Goal: Information Seeking & Learning: Find specific fact

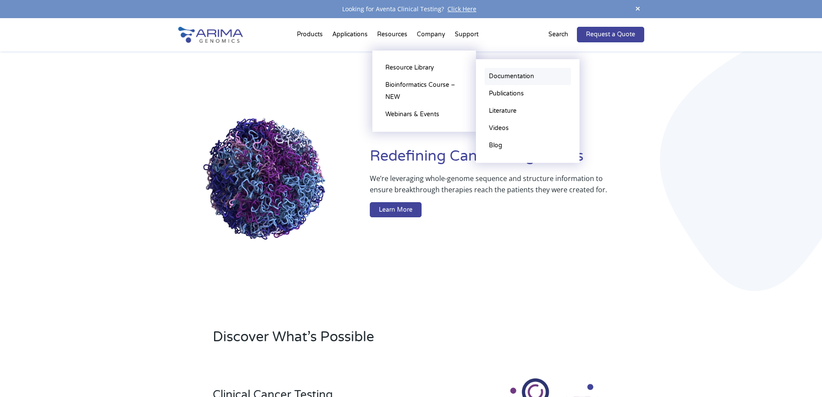
click at [501, 71] on link "Documentation" at bounding box center [528, 76] width 86 height 17
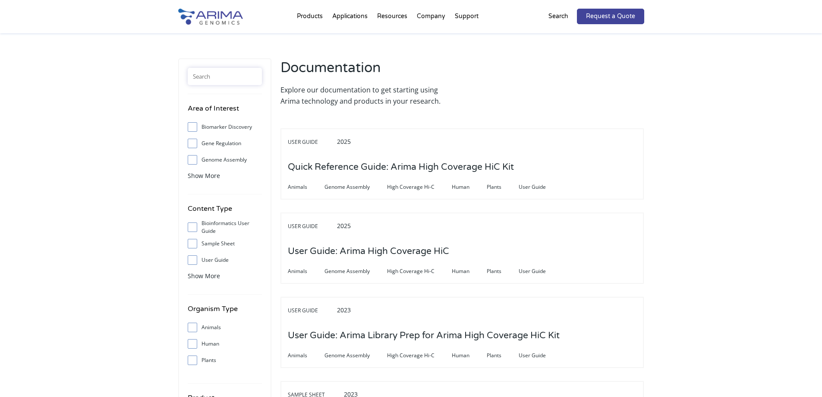
click at [225, 72] on input "text" at bounding box center [225, 76] width 74 height 17
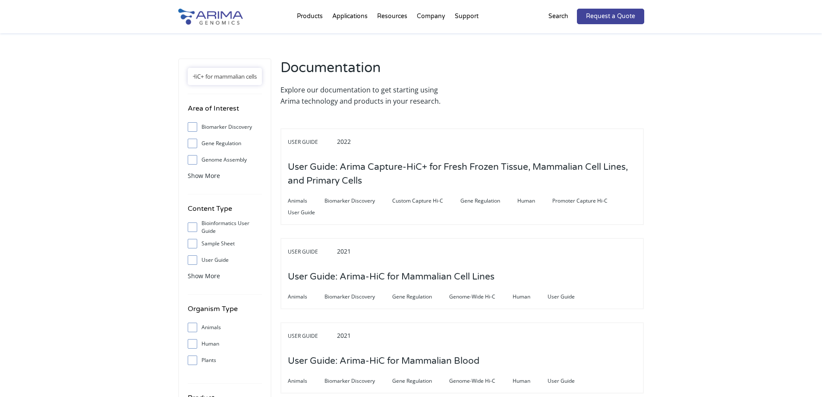
scroll to position [0, 5]
type input "HiC+ for mammalian cells"
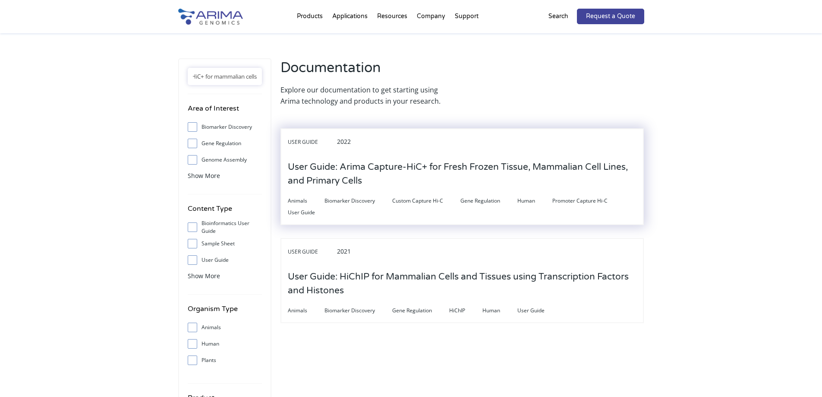
click at [398, 167] on h3 "User Guide: Arima Capture-HiC+ for Fresh Frozen Tissue, Mammalian Cell Lines, a…" at bounding box center [462, 174] width 349 height 41
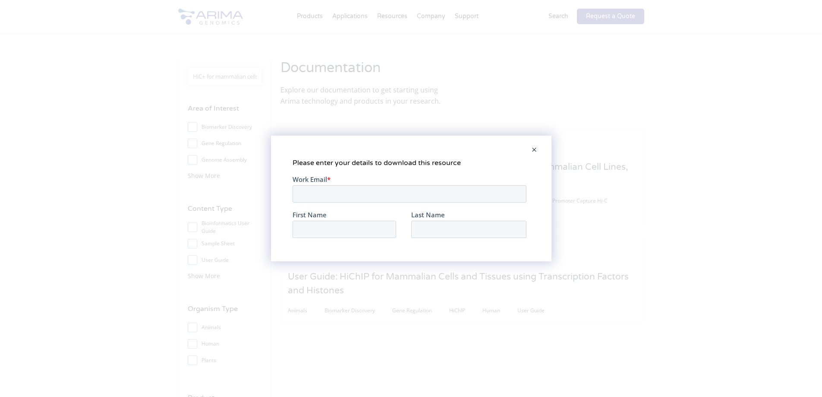
scroll to position [0, 0]
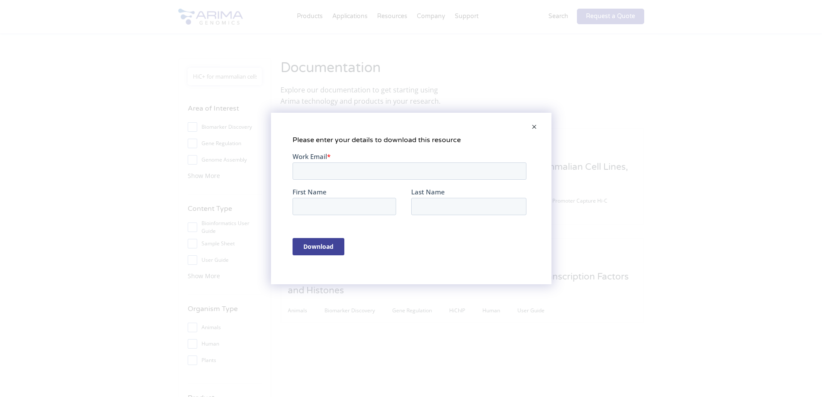
click at [535, 125] on span at bounding box center [534, 127] width 17 height 21
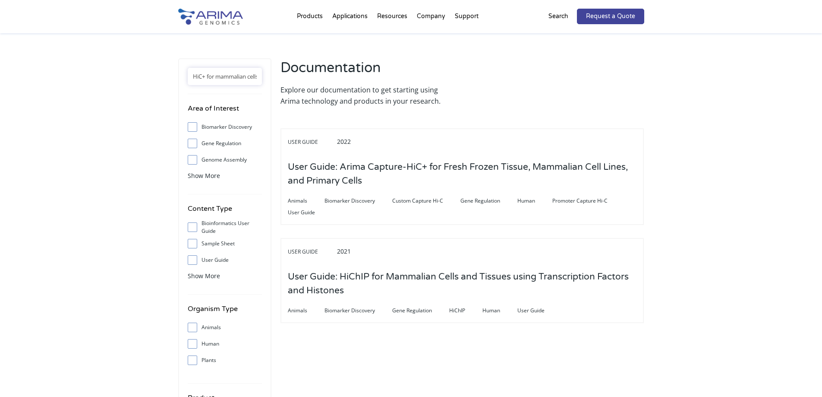
click at [555, 22] on p "Search" at bounding box center [558, 16] width 20 height 11
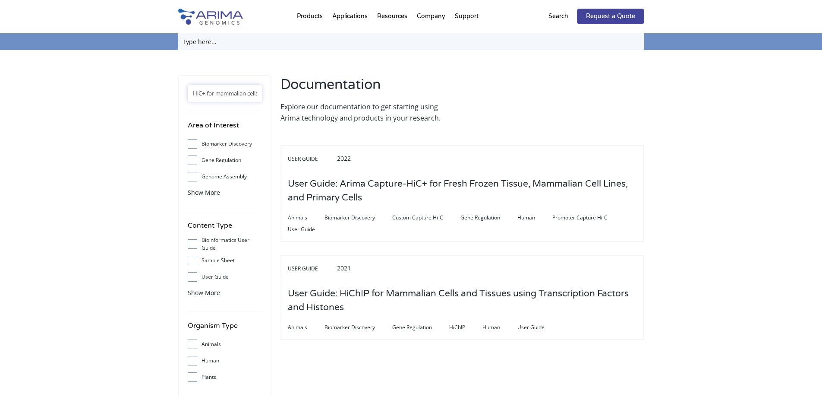
click at [286, 41] on input "text" at bounding box center [411, 41] width 466 height 17
type input "a101080"
click input "Search" at bounding box center [0, 0] width 0 height 0
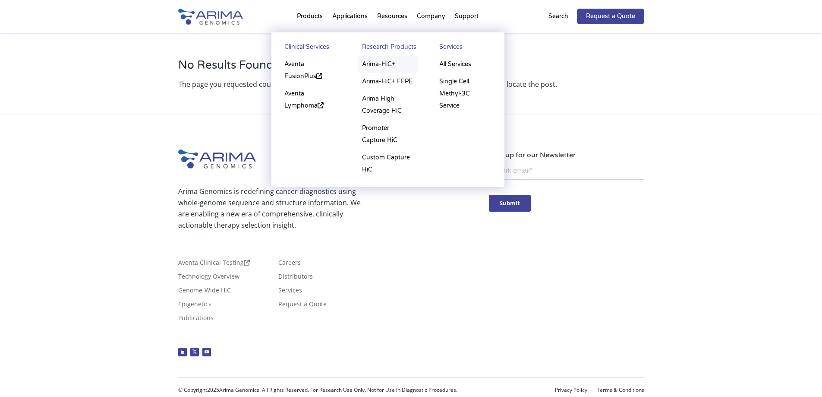
click at [371, 66] on link "Arima-HiC+" at bounding box center [388, 64] width 60 height 17
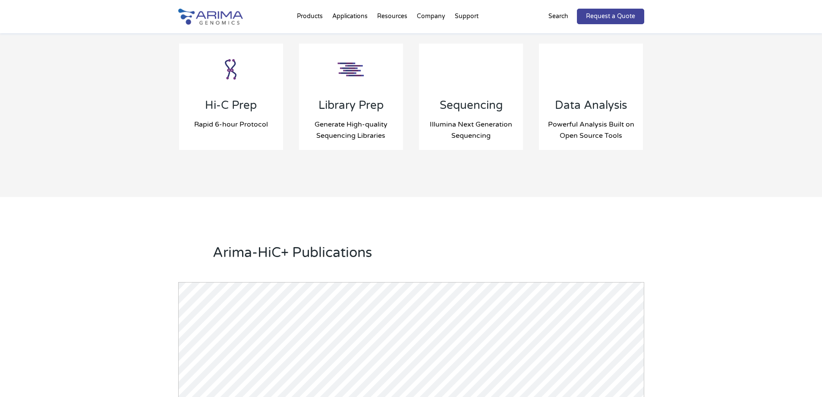
scroll to position [920, 0]
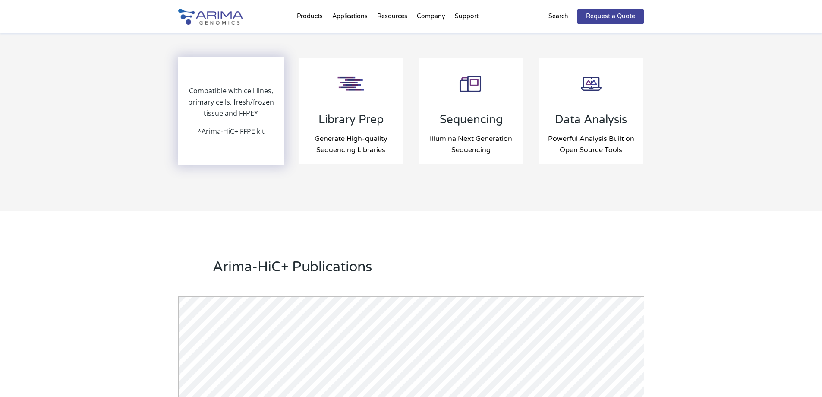
click at [230, 120] on p "Compatible with cell lines, primary cells, fresh/frozen tissue and FFPE*" at bounding box center [231, 105] width 104 height 41
click at [230, 128] on div "Compatible with cell lines, primary cells, fresh/frozen tissue and FFPE* *Arima…" at bounding box center [231, 111] width 104 height 106
click at [230, 118] on p "Compatible with cell lines, primary cells, fresh/frozen tissue and FFPE*" at bounding box center [231, 105] width 104 height 41
click at [238, 131] on p "*Arima-HiC+ FFPE kit" at bounding box center [231, 131] width 67 height 11
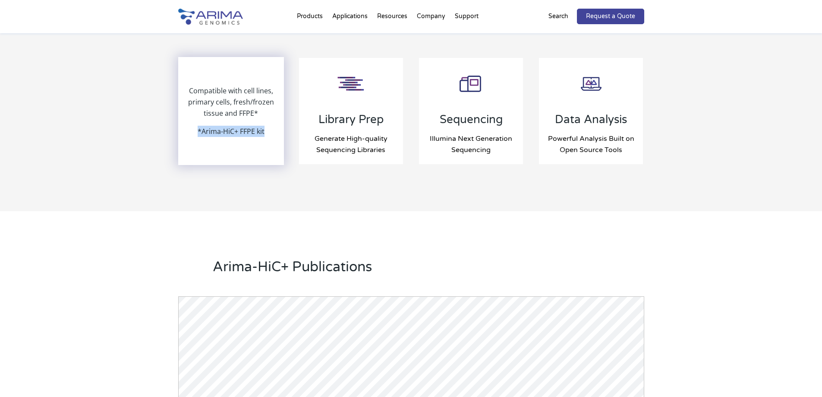
click at [238, 131] on p "*Arima-HiC+ FFPE kit" at bounding box center [231, 131] width 67 height 11
click at [249, 164] on div "Hi-C Prep Rapid 6-hour Protocol Compatible with cell lines, primary cells, fres…" at bounding box center [231, 111] width 106 height 108
click at [242, 109] on p "Compatible with cell lines, primary cells, fresh/frozen tissue and FFPE*" at bounding box center [231, 105] width 104 height 41
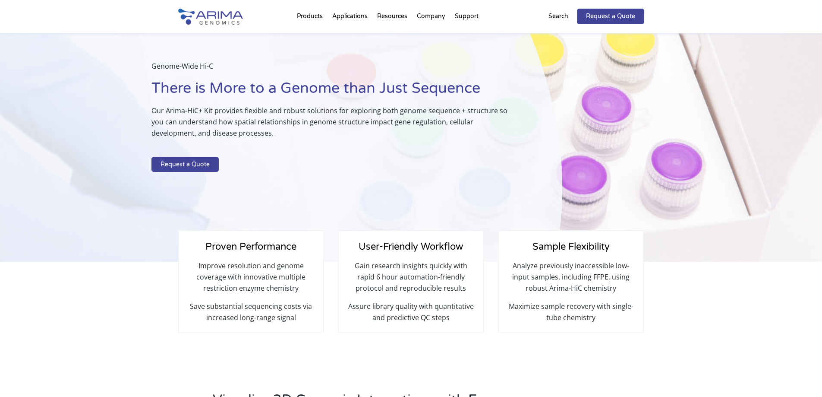
scroll to position [22, 0]
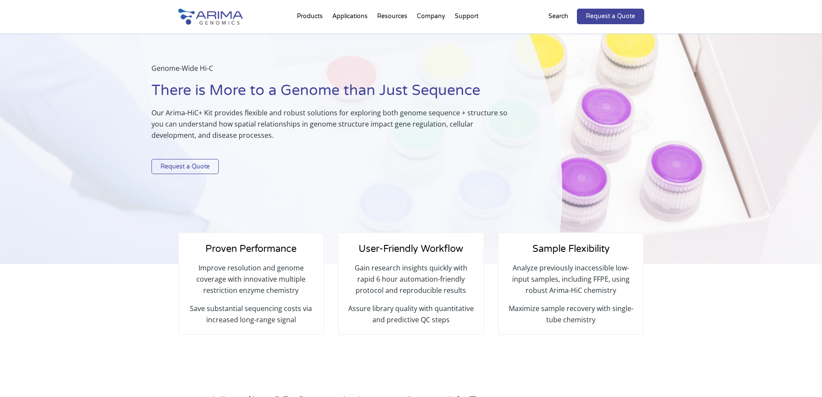
click at [207, 162] on link "Request a Quote" at bounding box center [184, 167] width 67 height 16
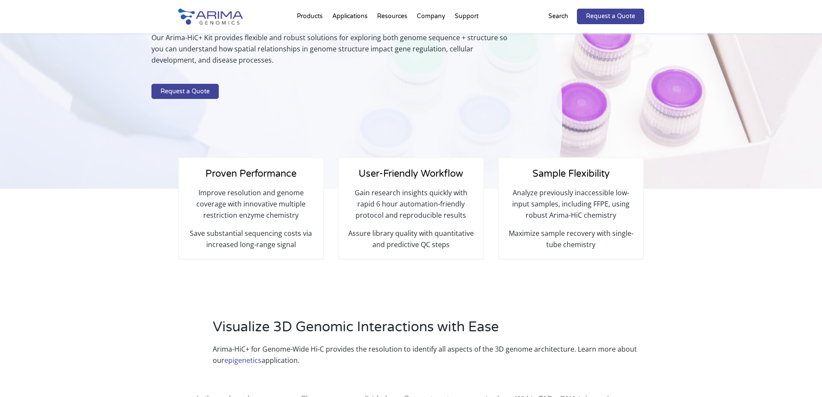
scroll to position [0, 0]
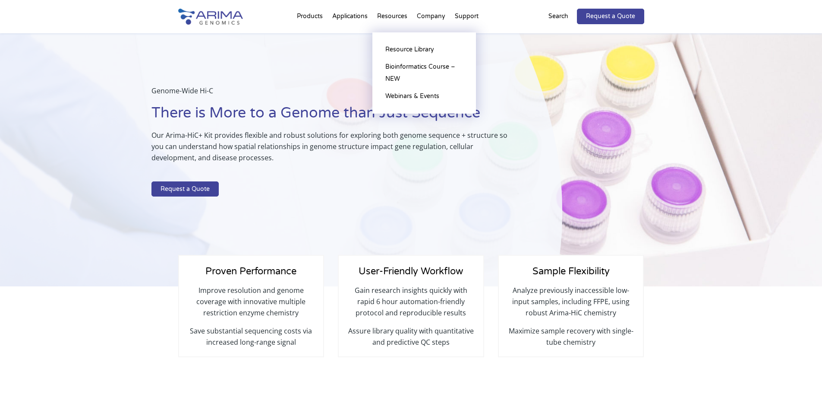
click at [399, 11] on li "Resources Resource Library Documentation Publications Literature Videos Blog Bi…" at bounding box center [392, 17] width 40 height 29
click at [400, 13] on li "Resources Resource Library Documentation Publications Literature Videos Blog Bi…" at bounding box center [392, 17] width 40 height 29
click at [398, 17] on li "Resources Resource Library Documentation Publications Literature Videos Blog Bi…" at bounding box center [392, 17] width 40 height 29
click at [398, 18] on li "Resources Resource Library Documentation Publications Literature Videos Blog Bi…" at bounding box center [392, 17] width 40 height 29
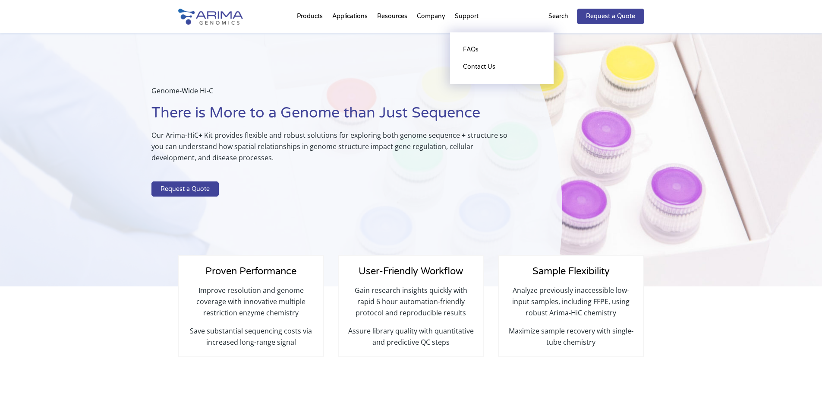
click at [464, 24] on li "Support FAQs Contact Us" at bounding box center [466, 17] width 33 height 29
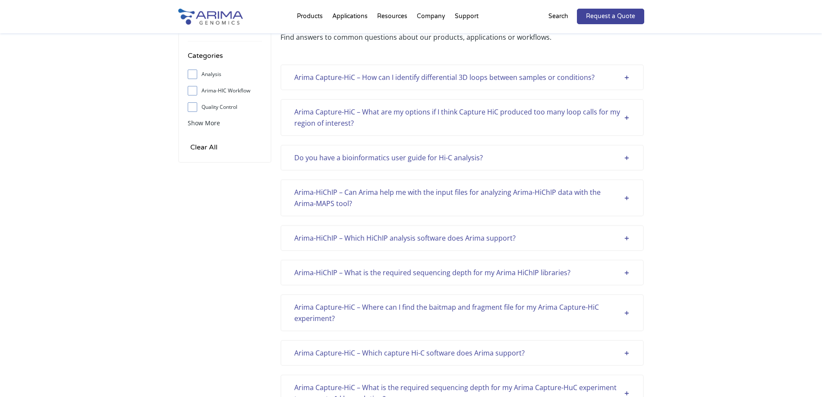
scroll to position [69, 0]
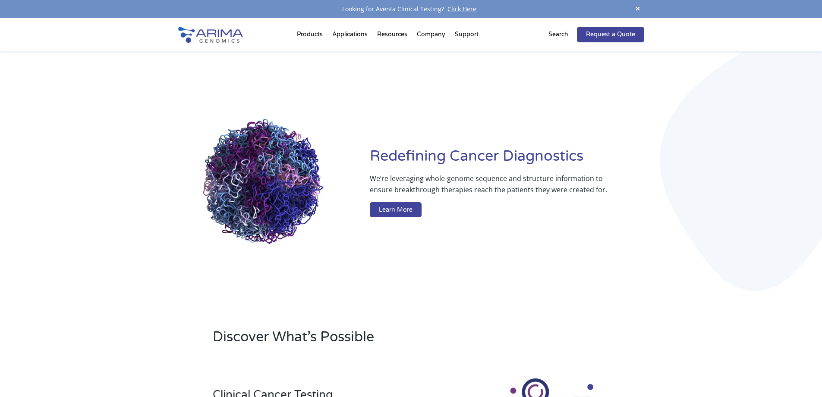
click at [564, 35] on p "Search" at bounding box center [558, 34] width 20 height 11
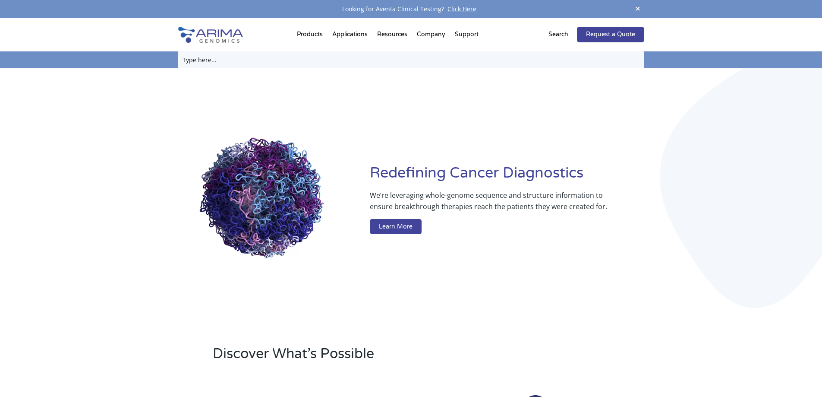
click at [294, 63] on input "text" at bounding box center [411, 59] width 466 height 17
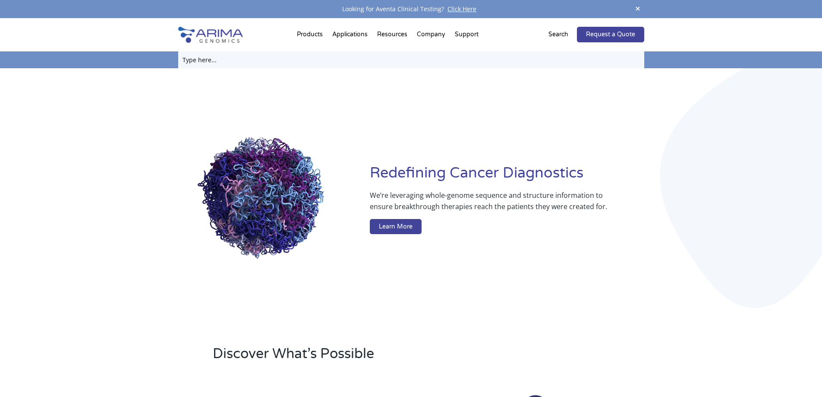
paste input "A160134"
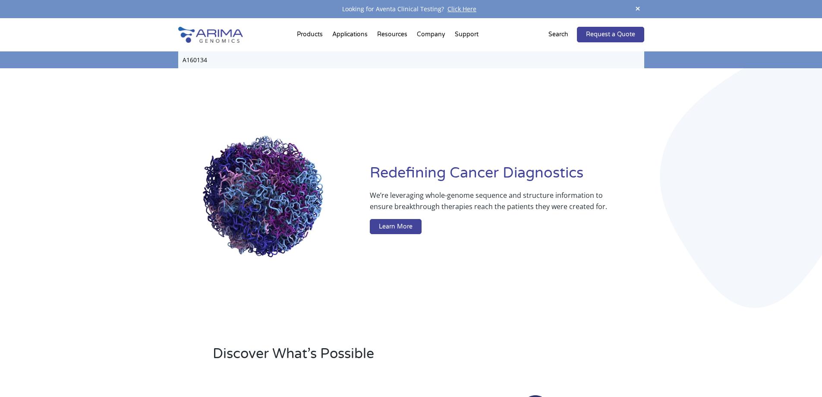
type input "A160134"
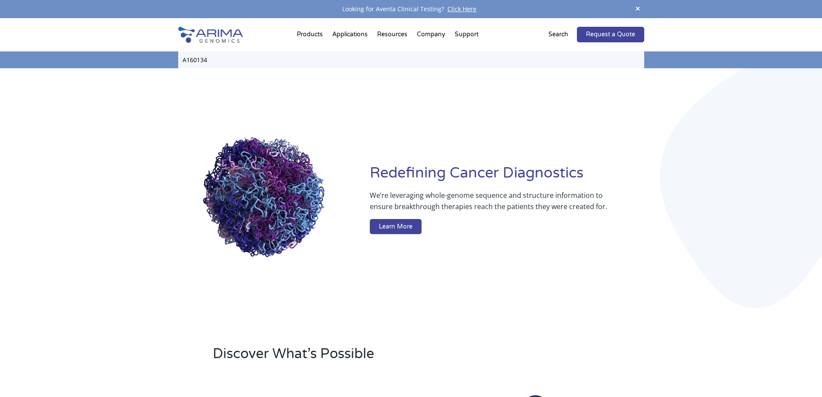
click input "Search" at bounding box center [0, 0] width 0 height 0
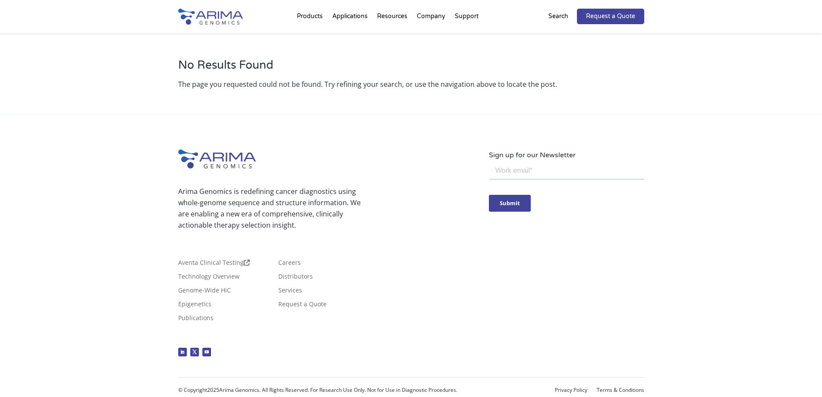
click at [563, 16] on p "Search" at bounding box center [558, 16] width 20 height 11
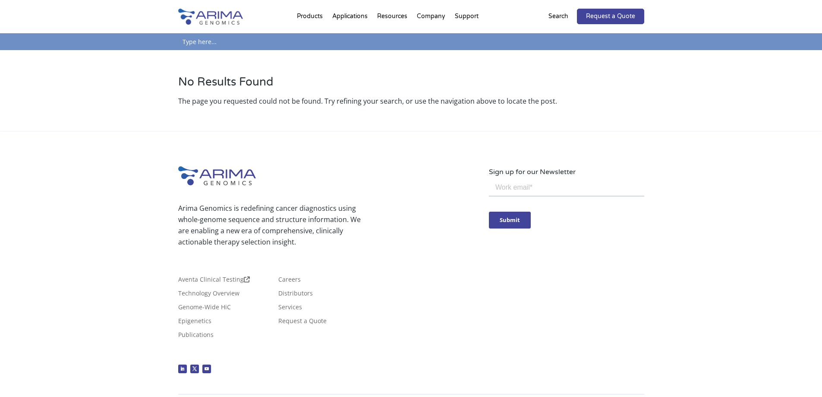
click at [235, 45] on input "text" at bounding box center [411, 41] width 466 height 17
type input "a510008"
click input "Search" at bounding box center [0, 0] width 0 height 0
